Goal: Browse casually: Explore the website without a specific task or goal

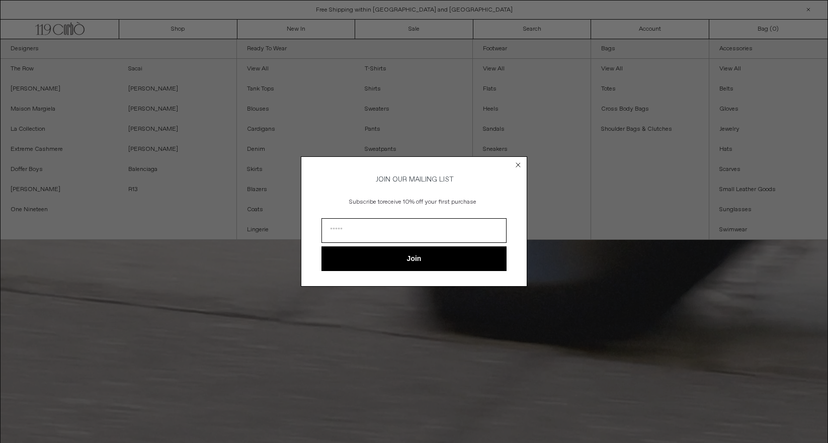
click at [517, 161] on circle "Close dialog" at bounding box center [519, 165] width 10 height 10
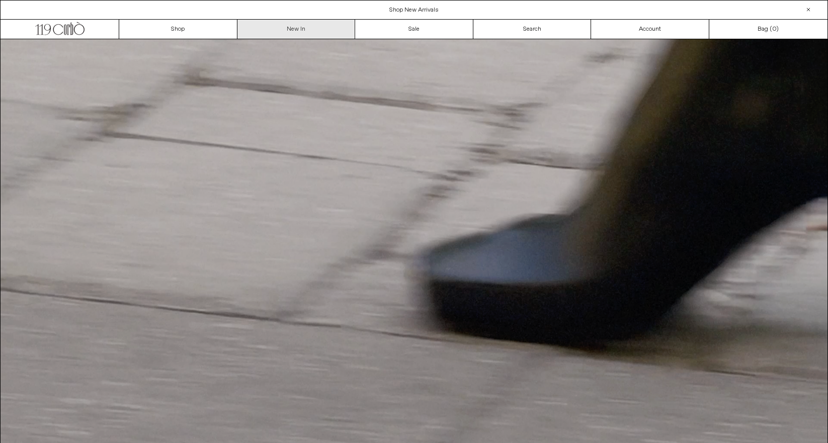
click at [301, 33] on link "New In" at bounding box center [296, 29] width 118 height 19
